Goal: Task Accomplishment & Management: Complete application form

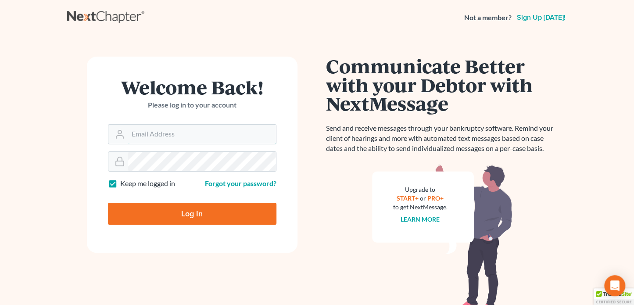
type input "[PERSON_NAME][EMAIL_ADDRESS][DOMAIN_NAME]"
click at [211, 210] on input "Log In" at bounding box center [192, 214] width 169 height 22
type input "Thinking..."
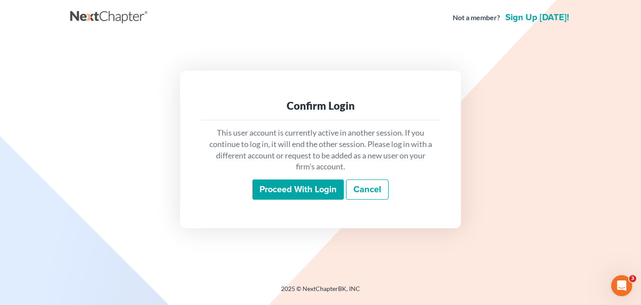
click at [298, 194] on input "Proceed with login" at bounding box center [297, 189] width 91 height 20
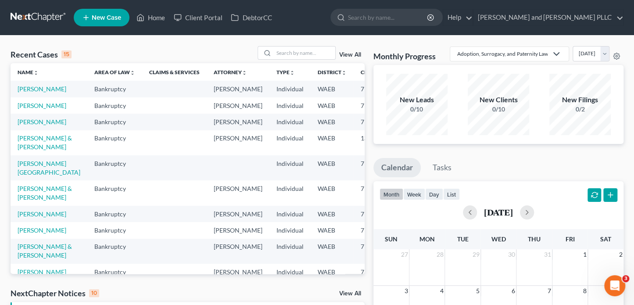
click at [107, 20] on span "New Case" at bounding box center [106, 17] width 29 height 7
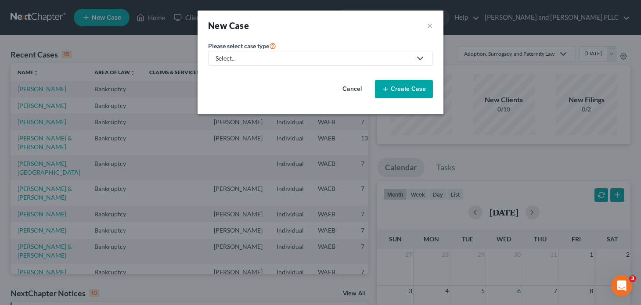
click at [340, 54] on div "Select..." at bounding box center [313, 58] width 196 height 9
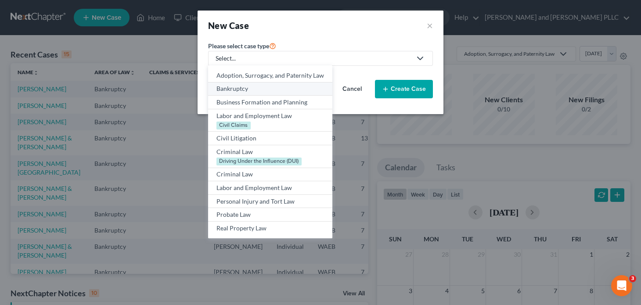
click at [236, 91] on div "Bankruptcy" at bounding box center [270, 88] width 108 height 9
select select "86"
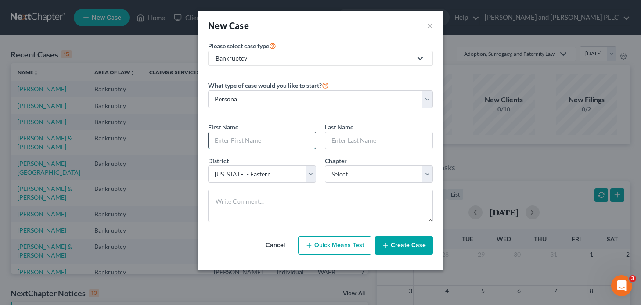
click at [292, 144] on input "text" at bounding box center [261, 140] width 107 height 17
type input "[PERSON_NAME]"
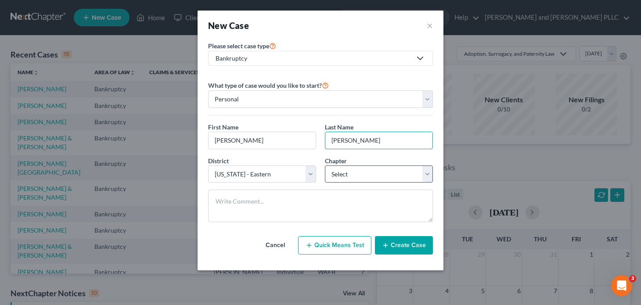
type input "[PERSON_NAME]"
drag, startPoint x: 430, startPoint y: 178, endPoint x: 418, endPoint y: 181, distance: 12.1
click at [430, 178] on select "Select 7 11 12 13" at bounding box center [379, 174] width 108 height 18
select select "0"
click at [325, 165] on select "Select 7 11 12 13" at bounding box center [379, 174] width 108 height 18
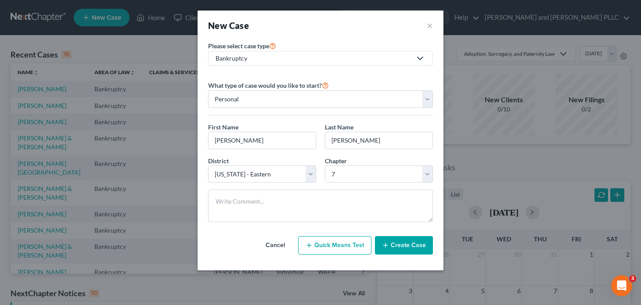
click at [417, 245] on button "Create Case" at bounding box center [404, 245] width 58 height 18
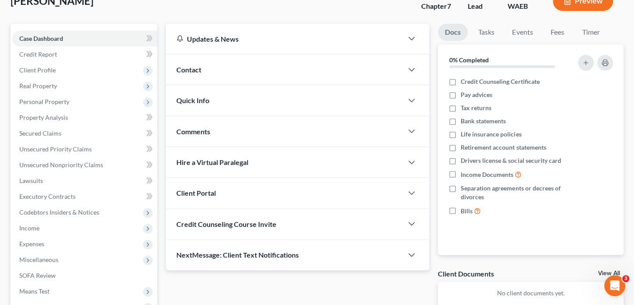
scroll to position [160, 0]
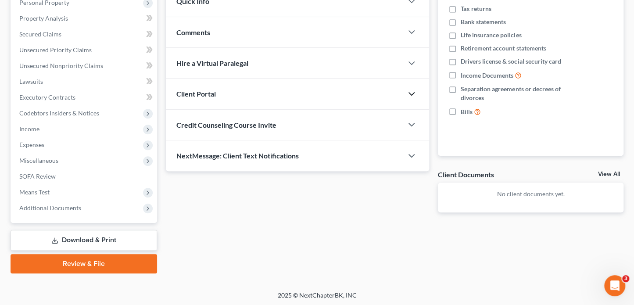
click at [413, 91] on icon "button" at bounding box center [411, 94] width 11 height 11
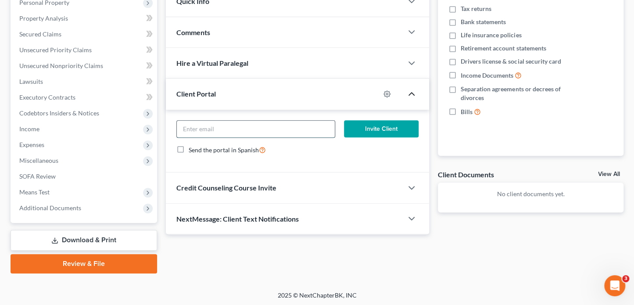
click at [256, 125] on input "email" at bounding box center [256, 129] width 158 height 17
paste input "[EMAIL_ADDRESS][DOMAIN_NAME]"
type input "[EMAIL_ADDRESS][DOMAIN_NAME]"
click at [387, 127] on button "Invite Client" at bounding box center [381, 129] width 75 height 18
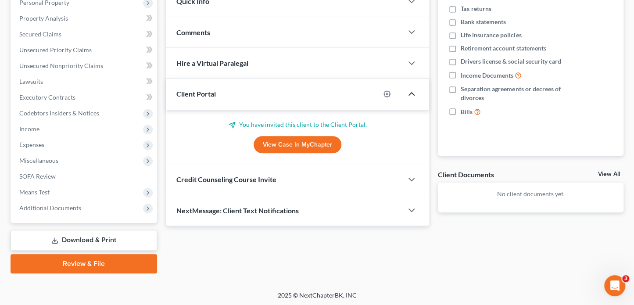
click at [413, 217] on div at bounding box center [416, 210] width 26 height 18
click at [397, 182] on div "Credit Counseling Course Invite" at bounding box center [284, 179] width 237 height 30
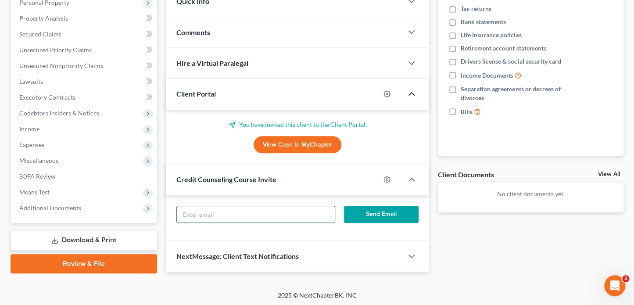
click at [211, 214] on input "text" at bounding box center [256, 214] width 158 height 17
paste input "[EMAIL_ADDRESS][DOMAIN_NAME]"
type input "[EMAIL_ADDRESS][DOMAIN_NAME]"
click at [388, 217] on button "Send Email" at bounding box center [381, 215] width 75 height 18
